Goal: Information Seeking & Learning: Learn about a topic

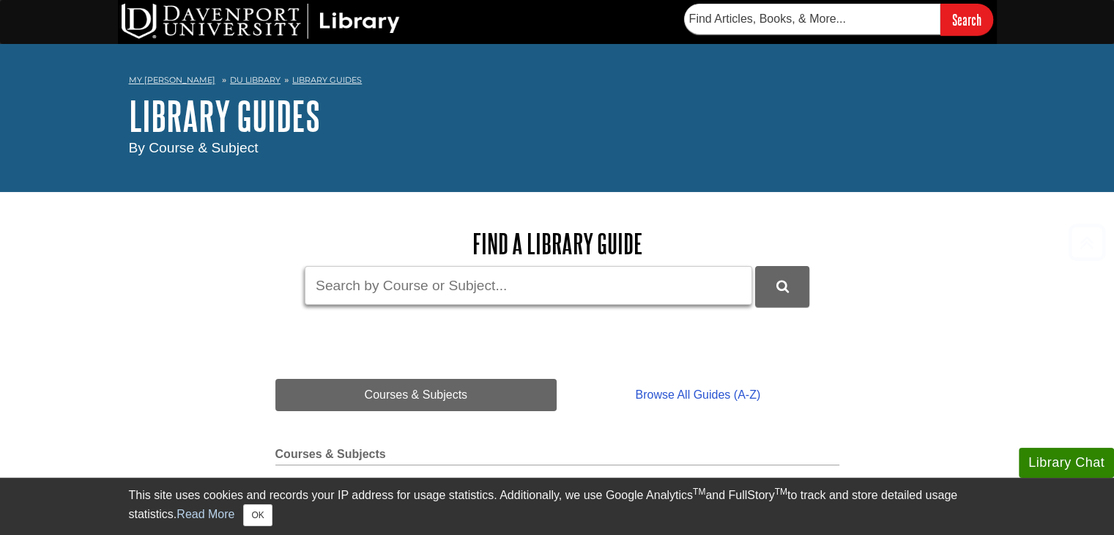
click at [569, 269] on input "Guide Search Terms" at bounding box center [528, 285] width 447 height 39
click at [755, 266] on button "DU Library Guides Search" at bounding box center [782, 286] width 54 height 40
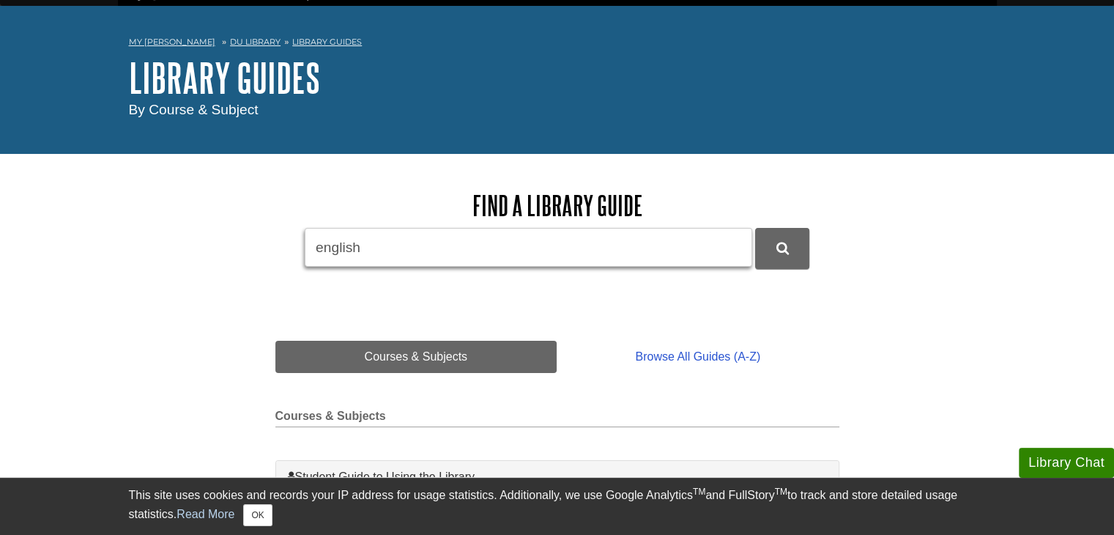
scroll to position [38, 0]
type input "e"
paste input "https://hortoninternational.com/the-5-cs-of-employee-engagement/"
click at [755, 228] on button "DU Library Guides Search" at bounding box center [782, 248] width 54 height 40
type input "https://hortoninternational.com/the-5-cs-of-employee-engagement/"
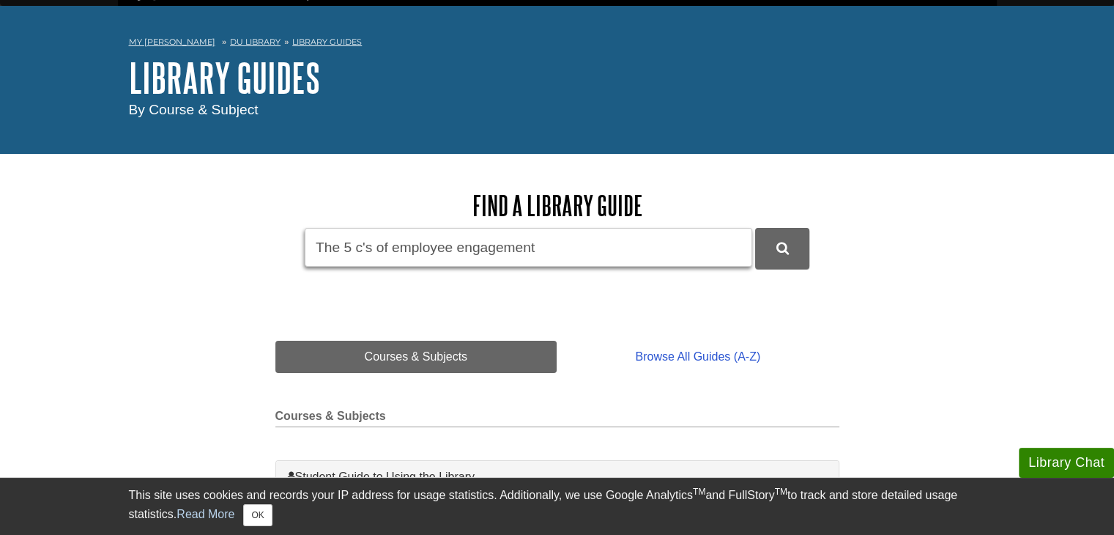
type input "The 5 c's of employee engagement"
click at [755, 228] on button "DU Library Guides Search" at bounding box center [782, 248] width 54 height 40
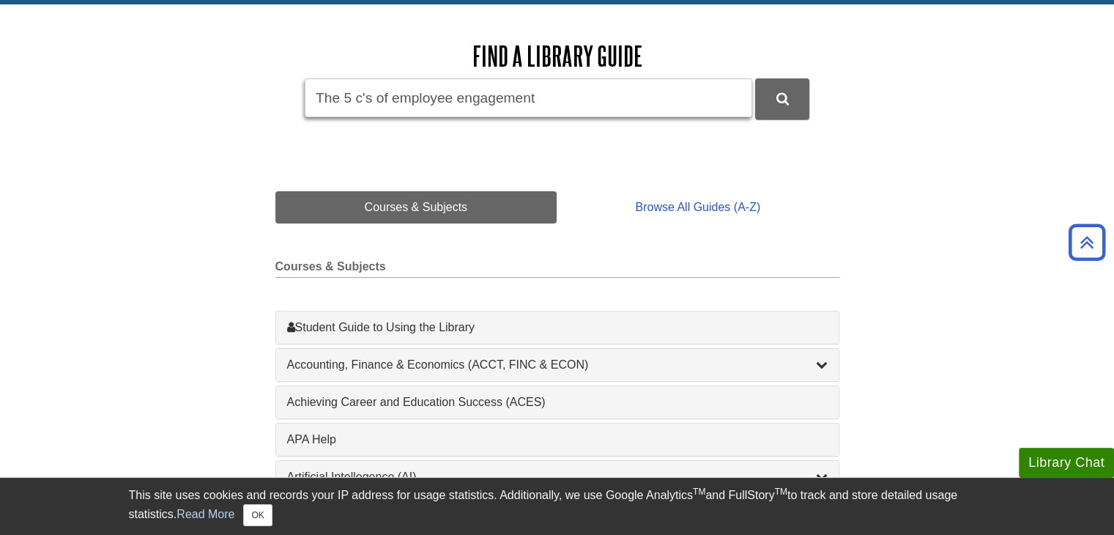
scroll to position [0, 0]
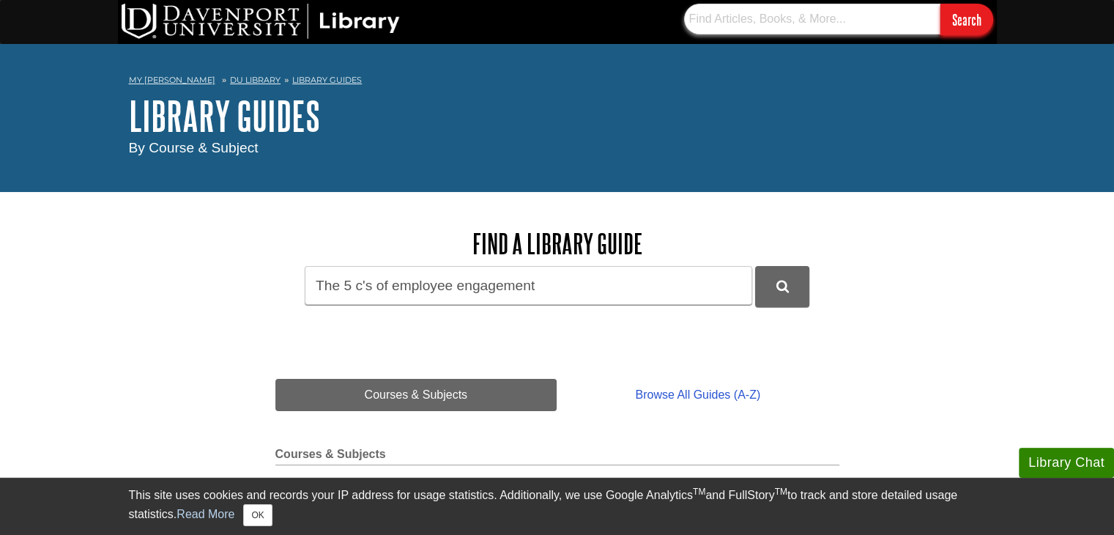
click at [765, 27] on input "text" at bounding box center [812, 19] width 256 height 31
paste input "The 5 c's of employee engagement"
type input "The 5 c's of employee engagement"
click at [940, 4] on input "Search" at bounding box center [966, 19] width 53 height 31
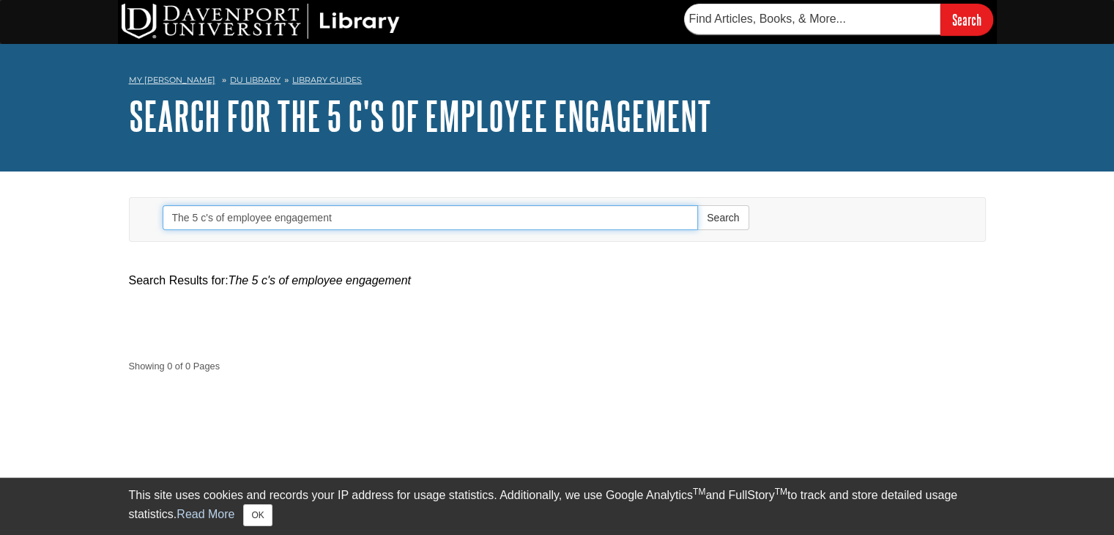
click at [341, 211] on input "The 5 c's of employee engagement" at bounding box center [431, 217] width 536 height 25
click at [226, 220] on input "The 5 c's of employee engagement" at bounding box center [431, 217] width 536 height 25
type input "employee engagement"
click at [697, 205] on button "Search" at bounding box center [722, 217] width 51 height 25
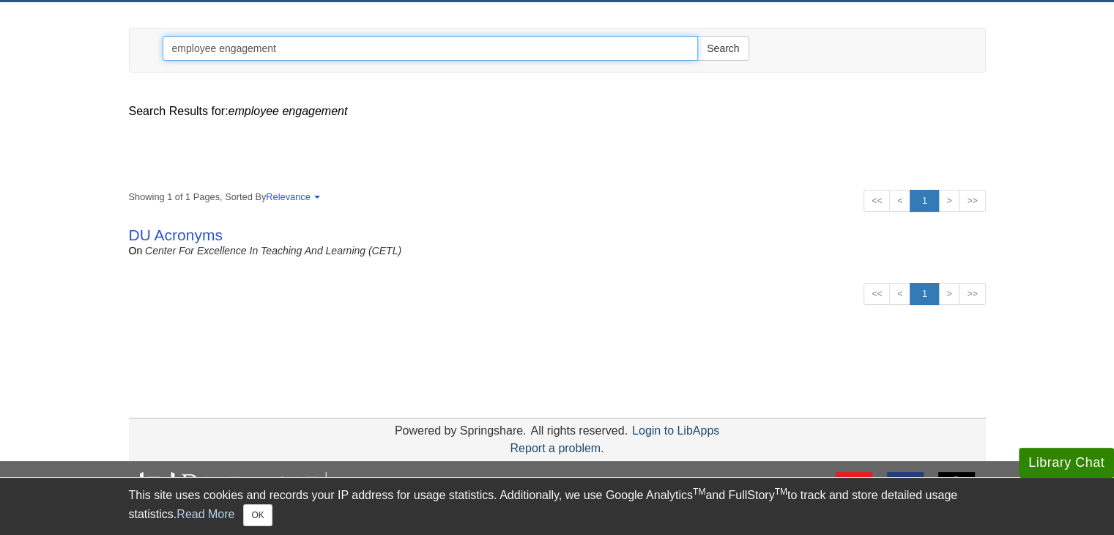
scroll to position [173, 0]
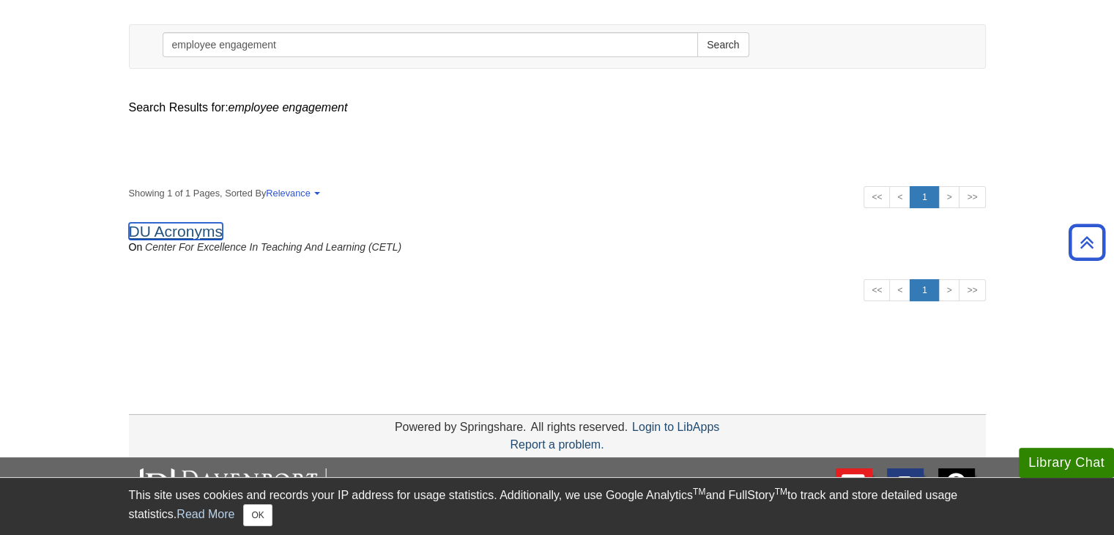
click at [194, 228] on link "DU Acronyms" at bounding box center [176, 231] width 94 height 17
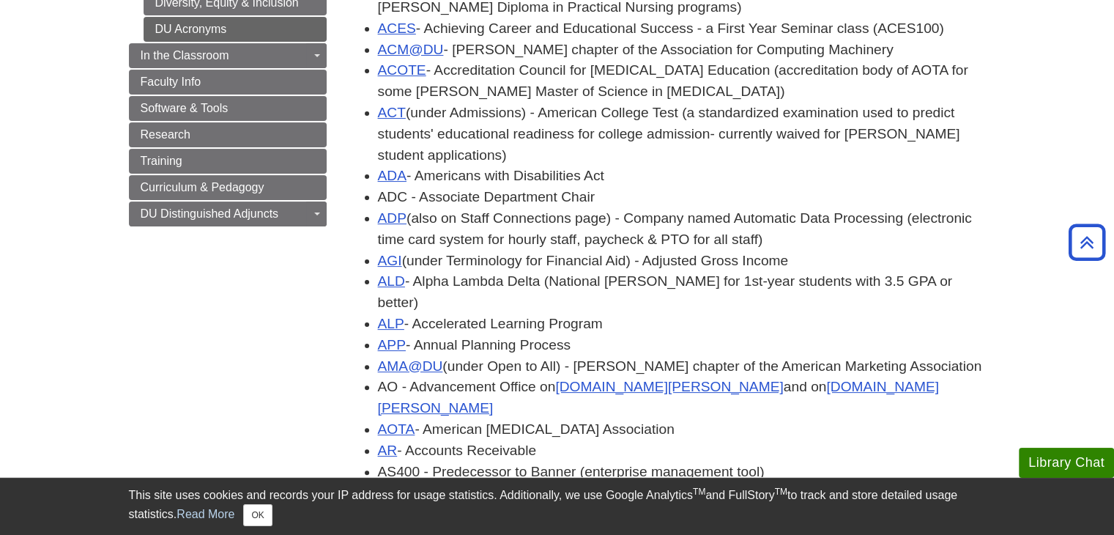
scroll to position [275, 0]
